Goal: Task Accomplishment & Management: Manage account settings

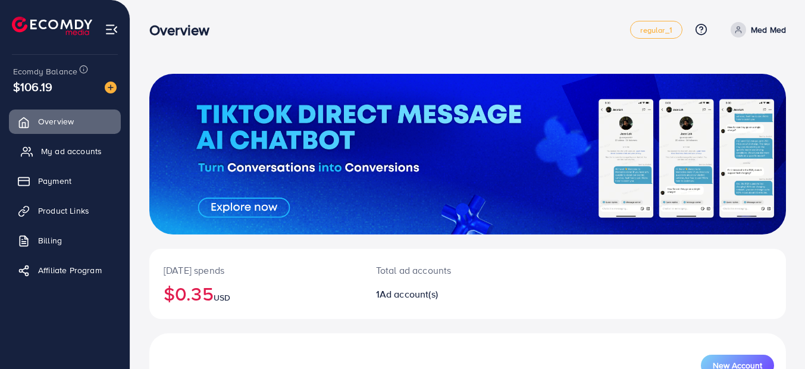
click at [74, 146] on span "My ad accounts" at bounding box center [71, 151] width 61 height 12
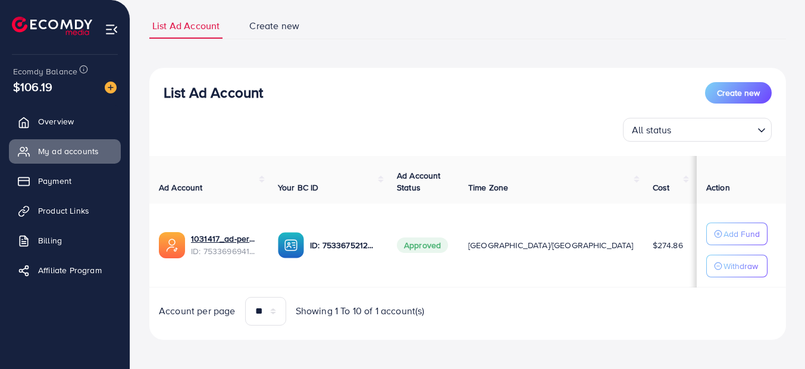
scroll to position [82, 0]
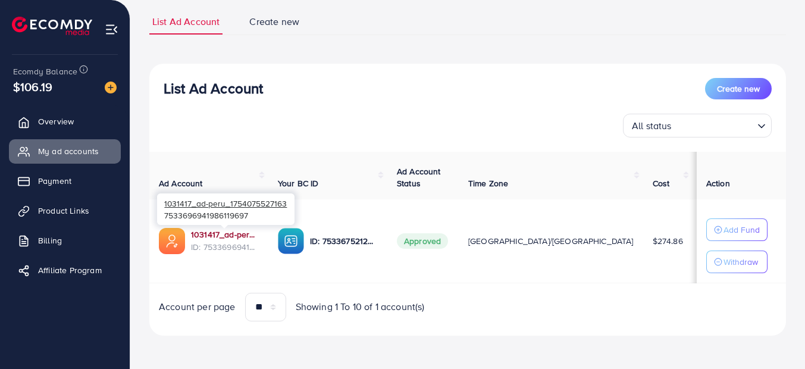
click at [209, 228] on link "1031417_ad-peru_1754075527163" at bounding box center [225, 234] width 68 height 12
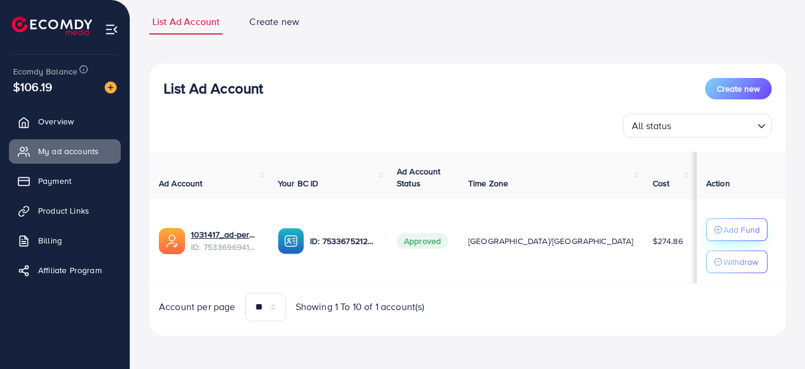
click at [732, 228] on p "Add Fund" at bounding box center [741, 229] width 36 height 14
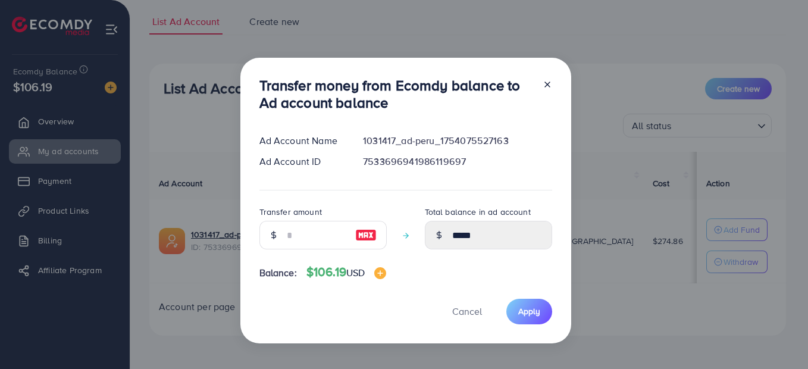
click at [548, 84] on icon at bounding box center [547, 85] width 10 height 10
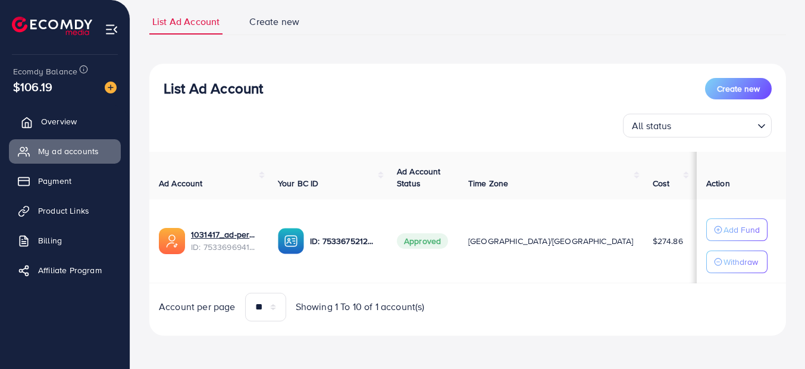
click at [71, 120] on span "Overview" at bounding box center [59, 121] width 36 height 12
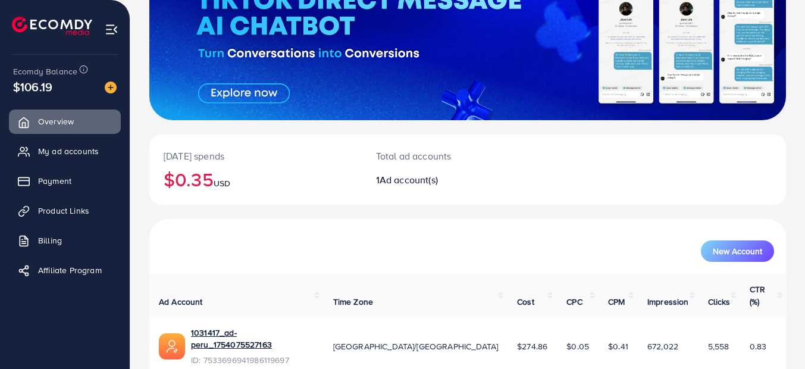
scroll to position [119, 0]
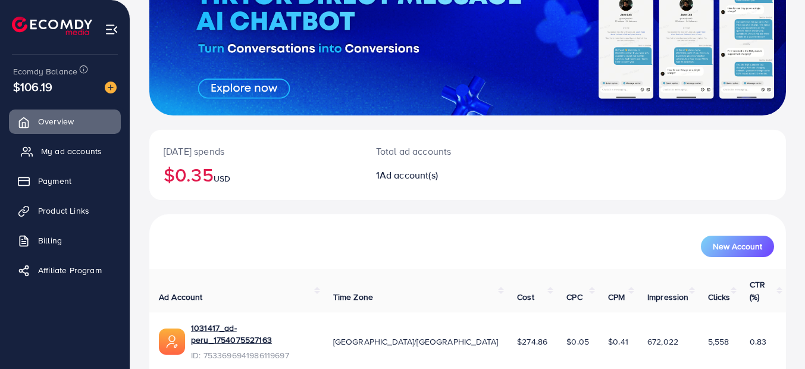
click at [57, 150] on span "My ad accounts" at bounding box center [71, 151] width 61 height 12
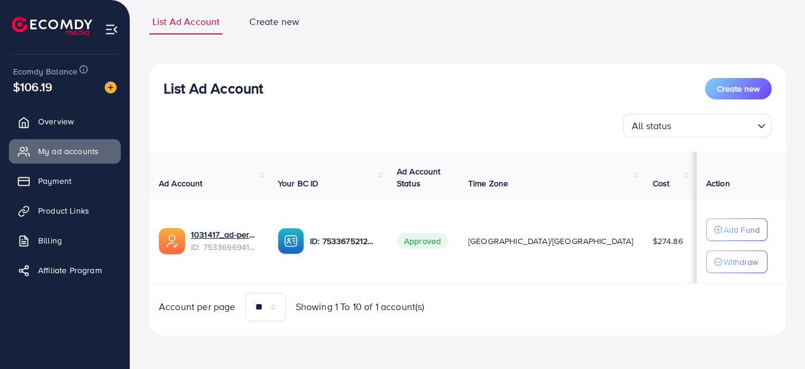
scroll to position [82, 0]
